Goal: Information Seeking & Learning: Learn about a topic

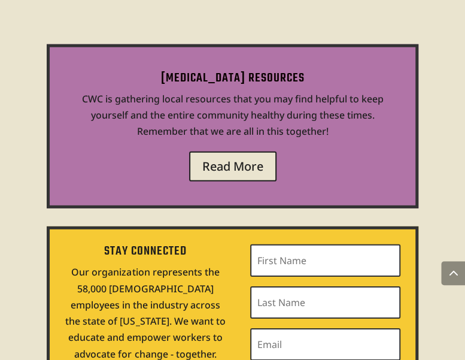
scroll to position [5155, 0]
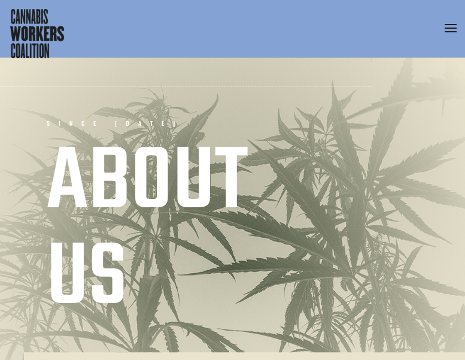
click at [446, 23] on span at bounding box center [450, 36] width 19 height 34
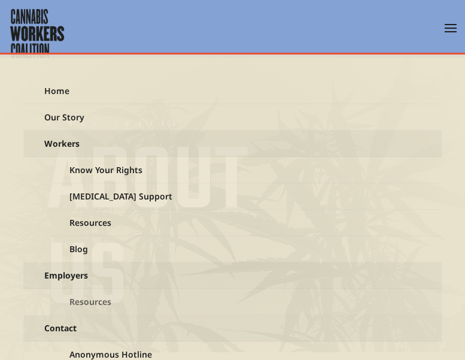
click at [99, 296] on link "Resources" at bounding box center [246, 301] width 392 height 26
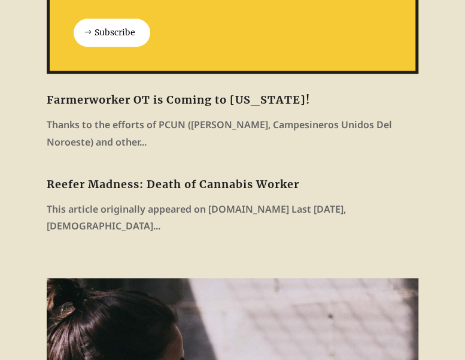
scroll to position [345, 0]
click at [249, 102] on link "Farmerworker OT is Coming to Oregon!" at bounding box center [178, 100] width 263 height 14
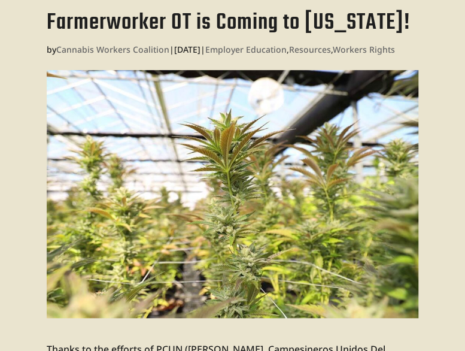
scroll to position [75, 0]
